Goal: Information Seeking & Learning: Compare options

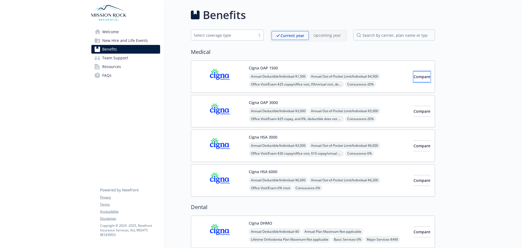
click at [414, 78] on span "Compare" at bounding box center [422, 76] width 17 height 5
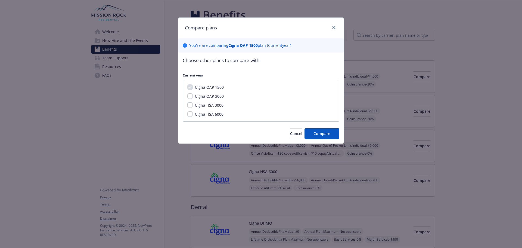
click at [192, 116] on div "Cigna HSA 6000" at bounding box center [260, 114] width 147 height 6
click at [190, 116] on input "Cigna HSA 6000" at bounding box center [189, 113] width 5 height 5
checkbox input "true"
click at [334, 136] on button "Compare" at bounding box center [322, 133] width 35 height 11
